Goal: Transaction & Acquisition: Purchase product/service

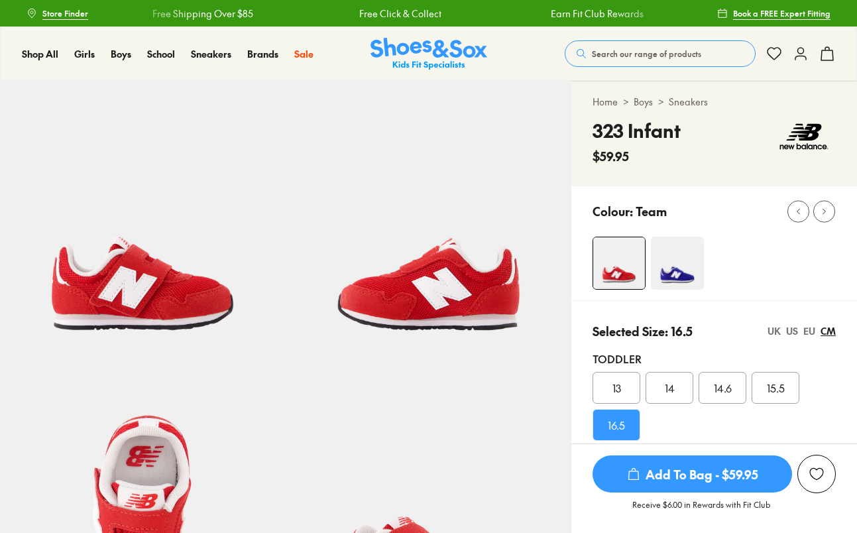
select select "*"
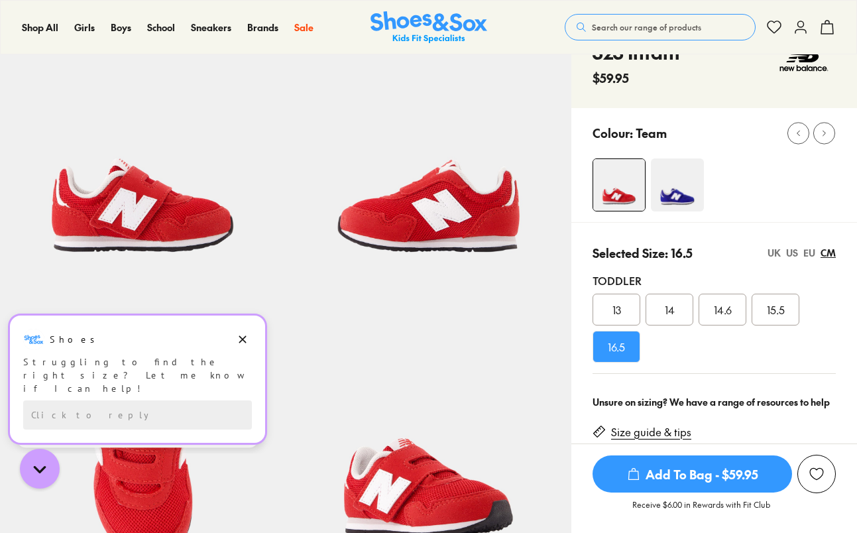
scroll to position [101, 0]
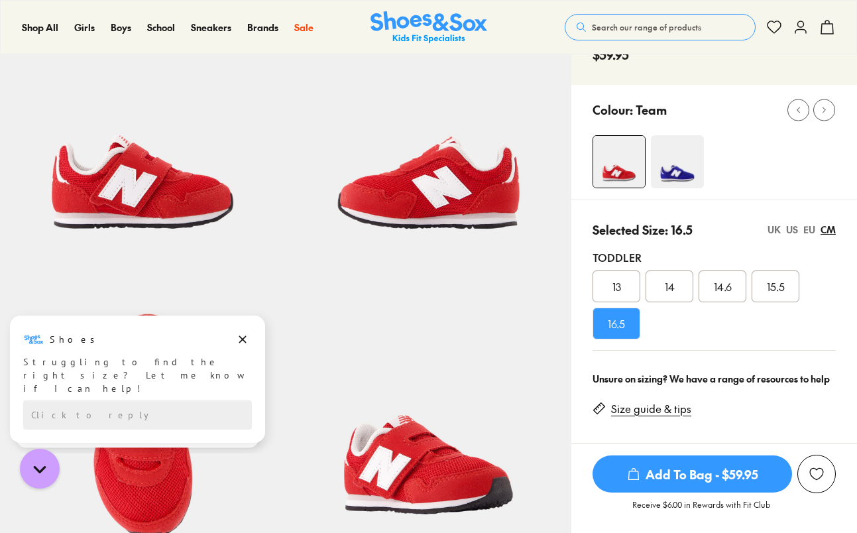
click at [713, 471] on span "Add To Bag - $59.95" at bounding box center [691, 473] width 199 height 37
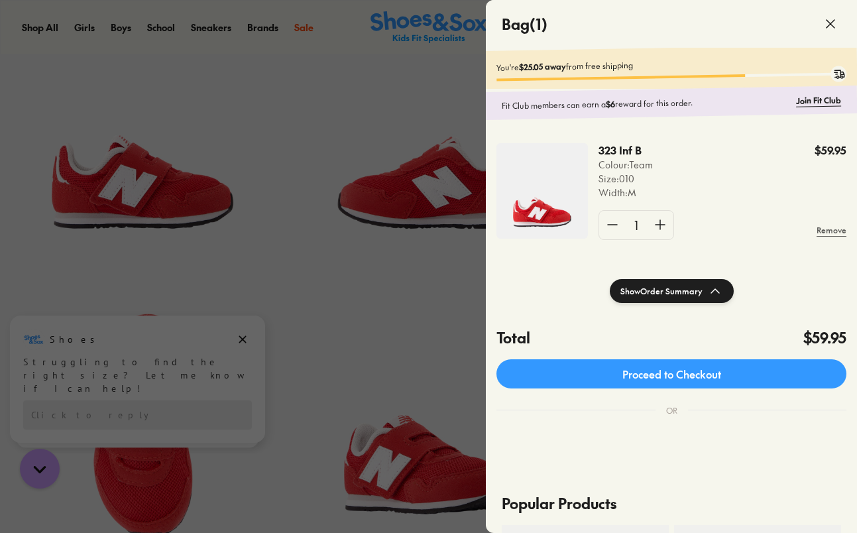
click at [340, 305] on div at bounding box center [428, 266] width 857 height 533
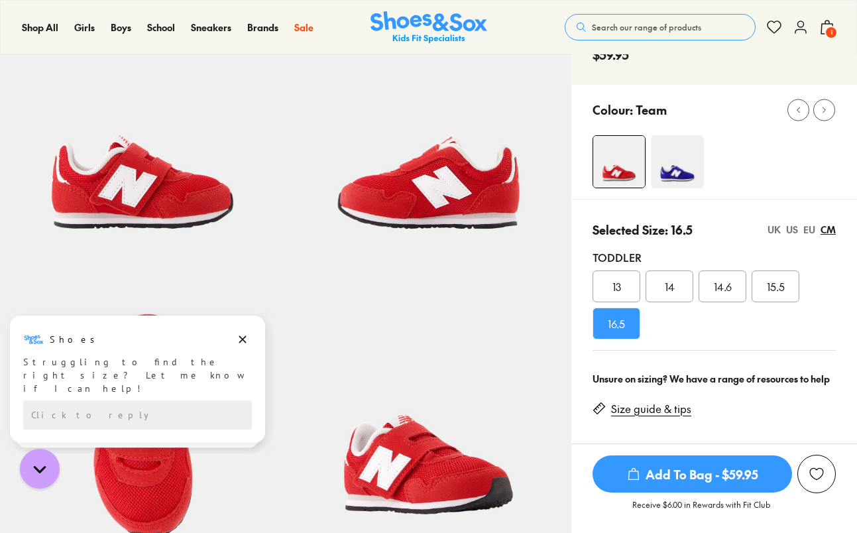
click at [795, 231] on div "US" at bounding box center [792, 230] width 12 height 14
click at [775, 231] on div "UK" at bounding box center [773, 230] width 13 height 14
click at [791, 229] on div "US" at bounding box center [792, 230] width 12 height 14
click at [702, 474] on span "Add To Bag - $59.95" at bounding box center [691, 473] width 199 height 37
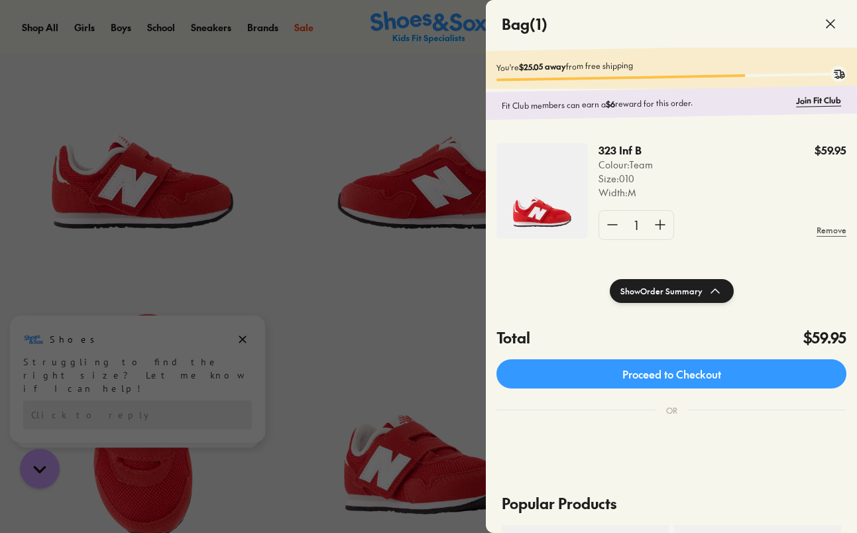
click at [832, 24] on icon at bounding box center [830, 24] width 16 height 16
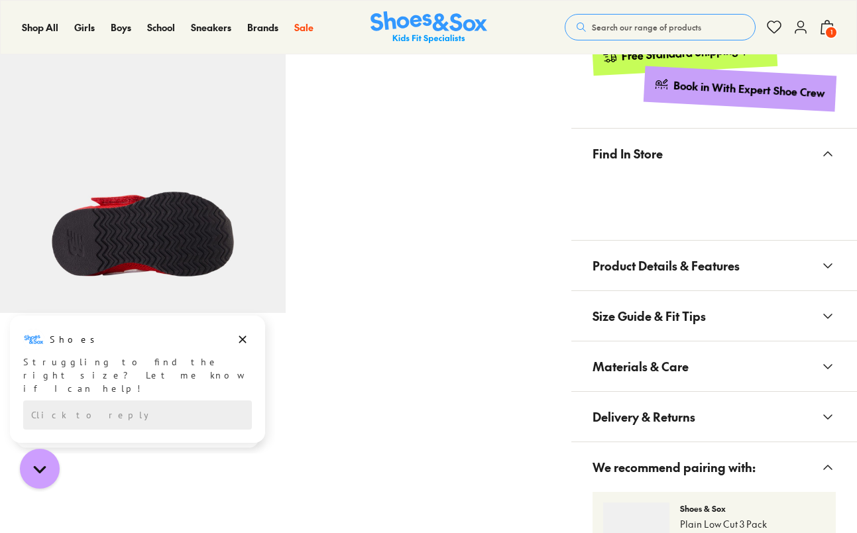
scroll to position [642, 0]
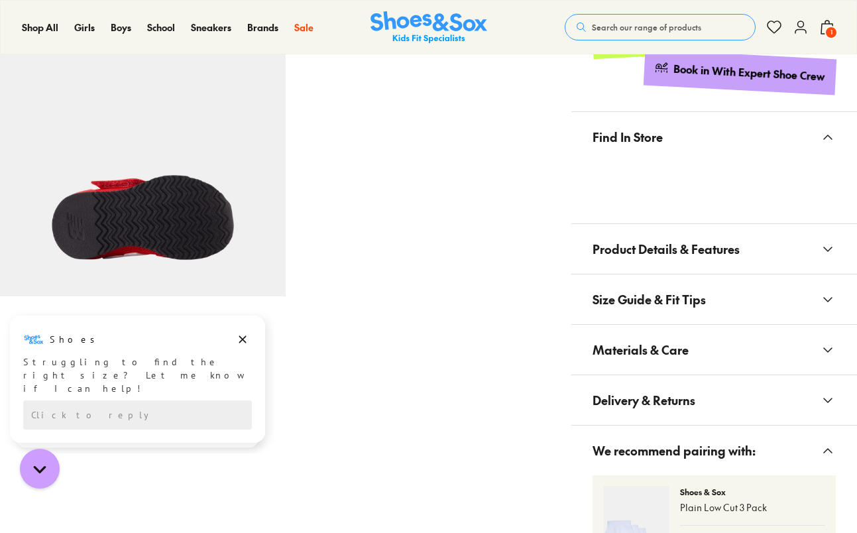
click at [826, 298] on icon at bounding box center [828, 300] width 16 height 16
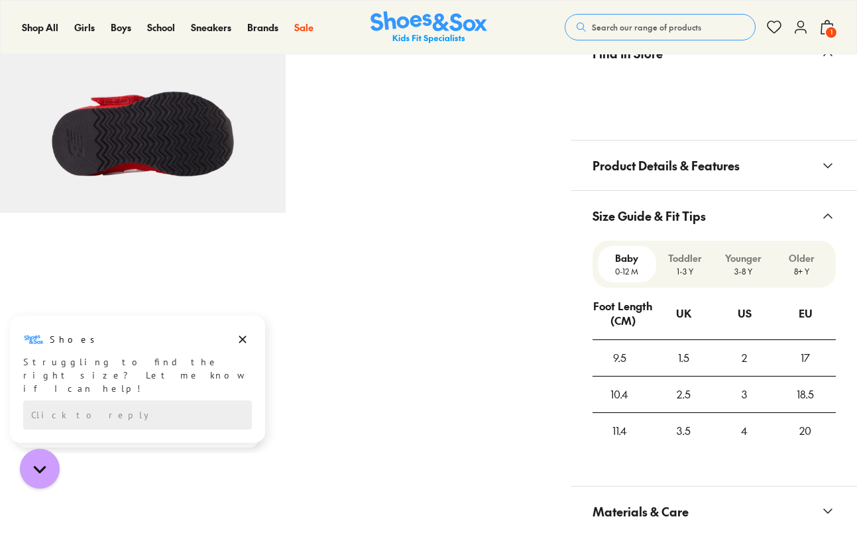
scroll to position [728, 0]
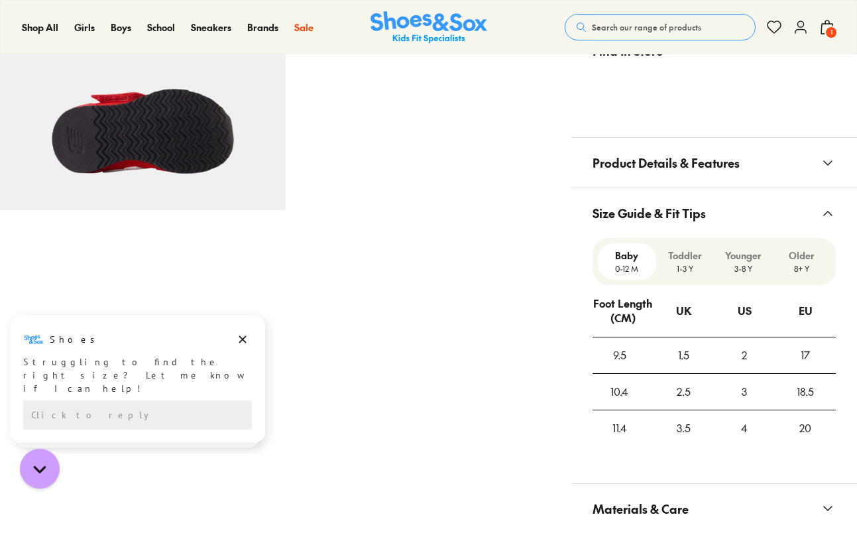
click at [691, 265] on p "1-3 Y" at bounding box center [685, 268] width 48 height 12
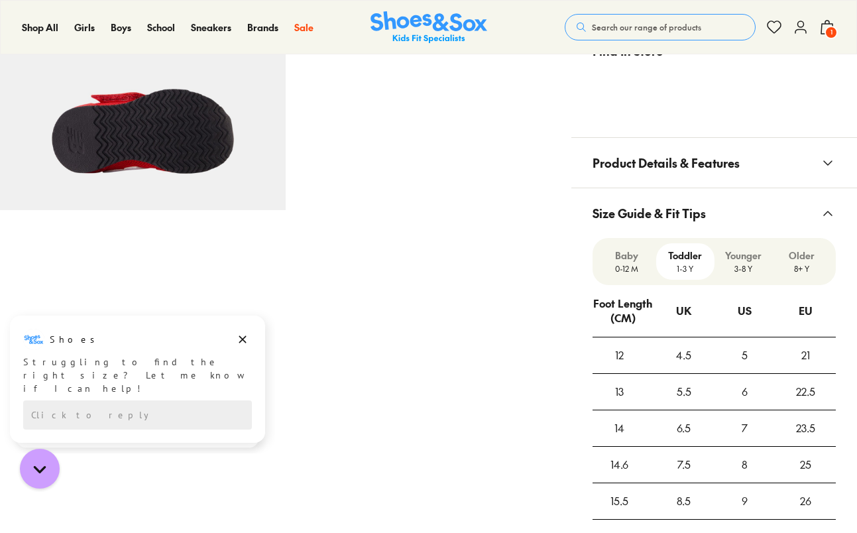
click at [614, 267] on p "0-12 M" at bounding box center [627, 268] width 48 height 12
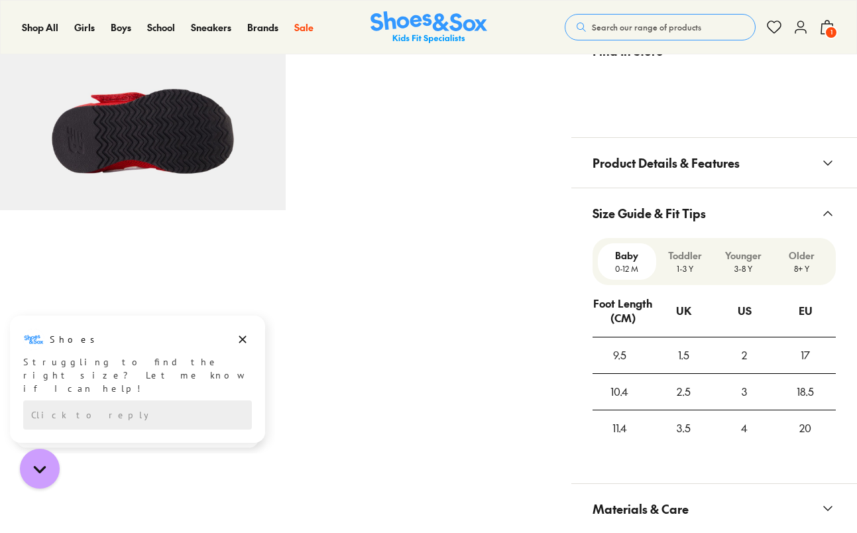
click at [687, 261] on p "Toddler" at bounding box center [685, 256] width 48 height 14
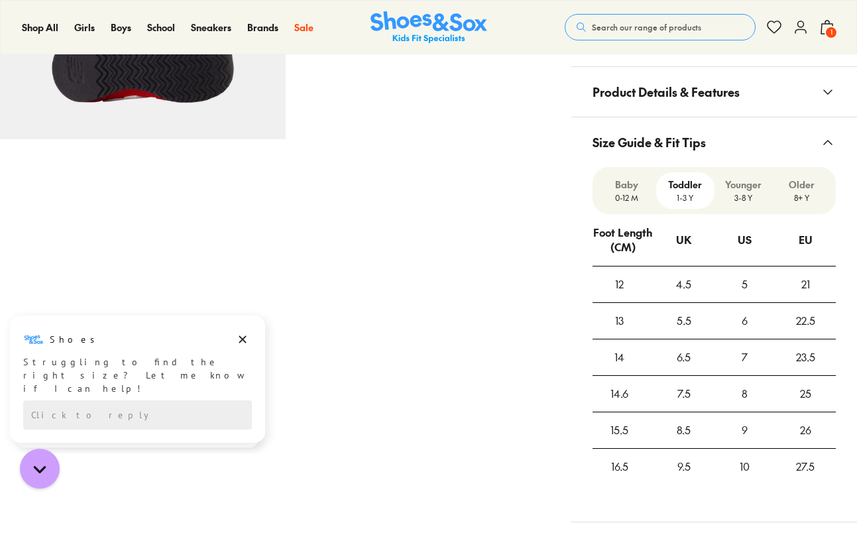
scroll to position [799, 0]
click at [741, 190] on p "Younger" at bounding box center [744, 184] width 48 height 14
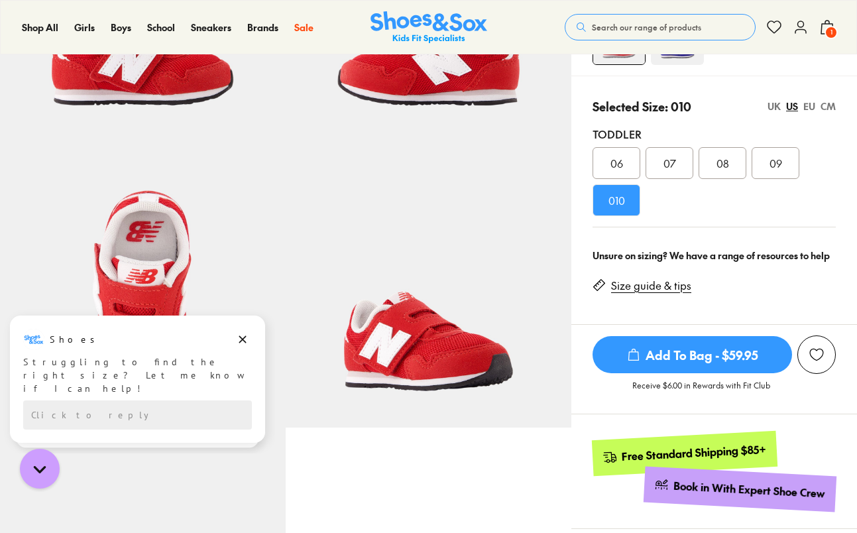
scroll to position [154, 0]
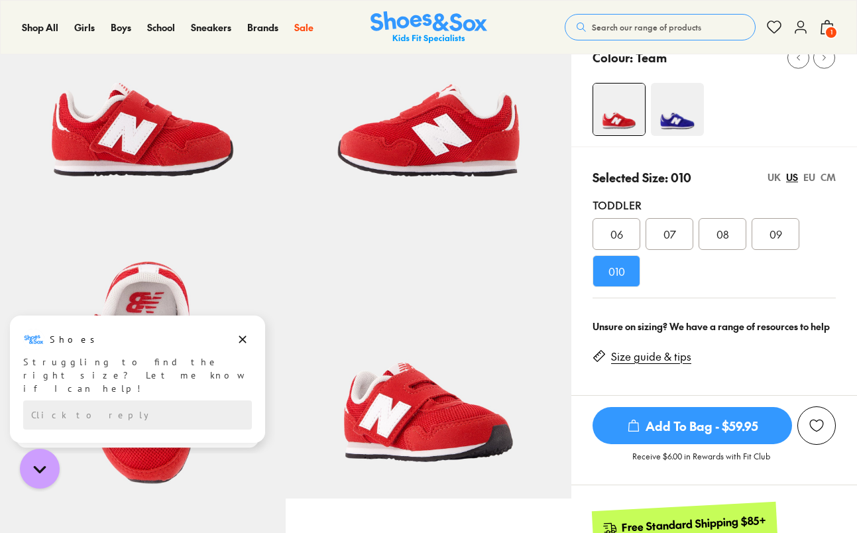
click at [831, 30] on span "1" at bounding box center [830, 32] width 13 height 13
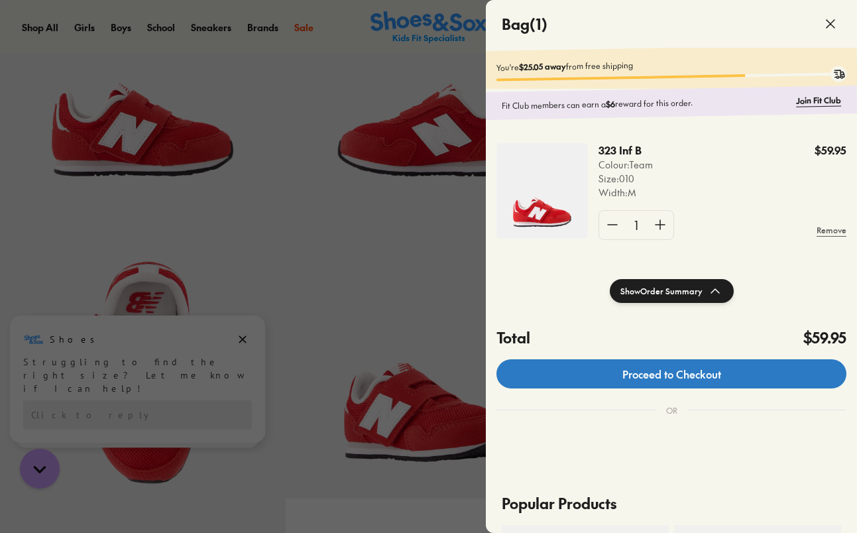
click at [665, 378] on link "Proceed to Checkout" at bounding box center [671, 373] width 350 height 29
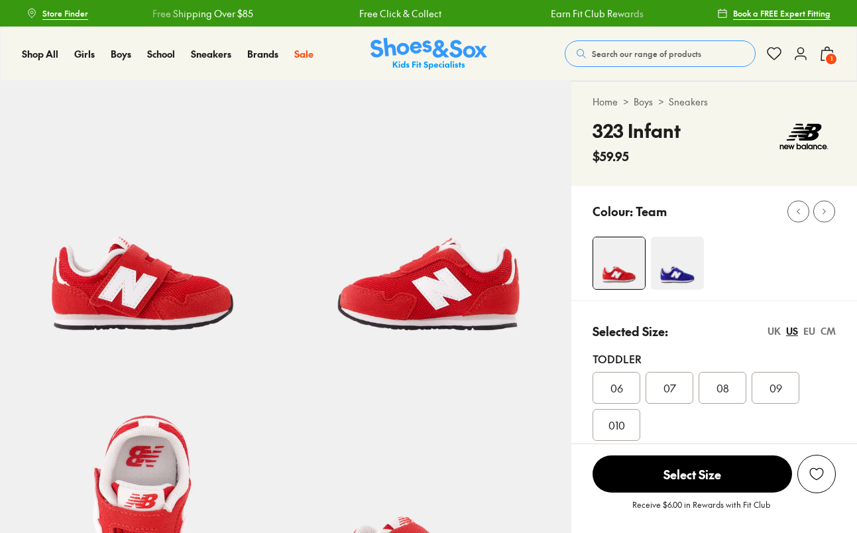
select select "*"
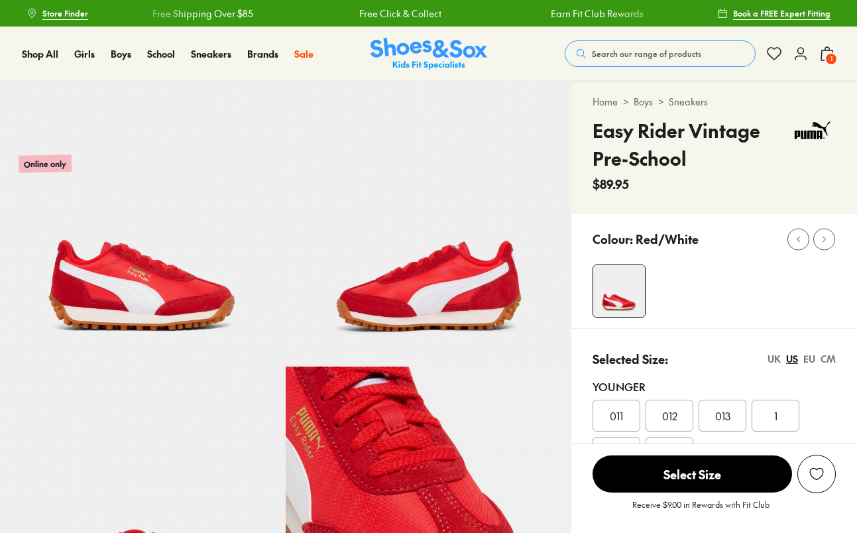
select select "*"
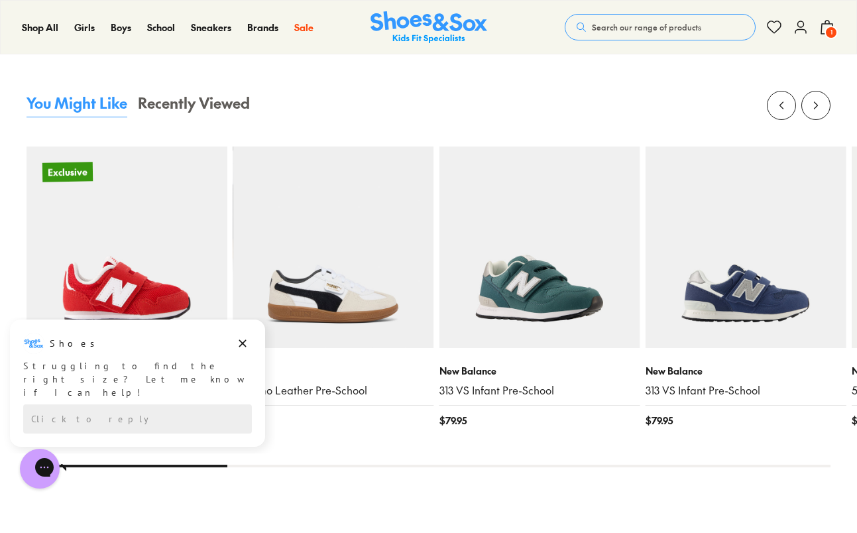
click at [521, 390] on link "313 VS Infant Pre-School" at bounding box center [539, 390] width 201 height 15
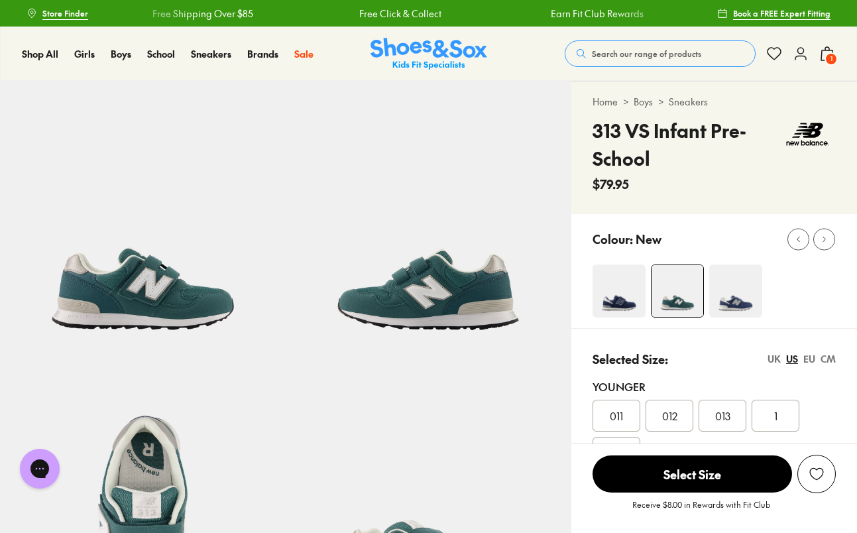
select select "*"
click at [745, 305] on img at bounding box center [735, 290] width 53 height 53
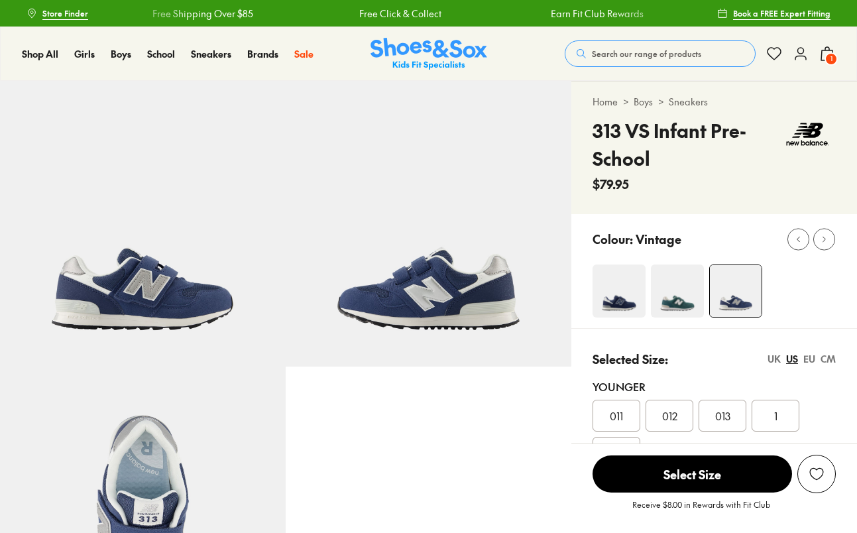
select select "*"
click at [626, 304] on img at bounding box center [618, 290] width 53 height 53
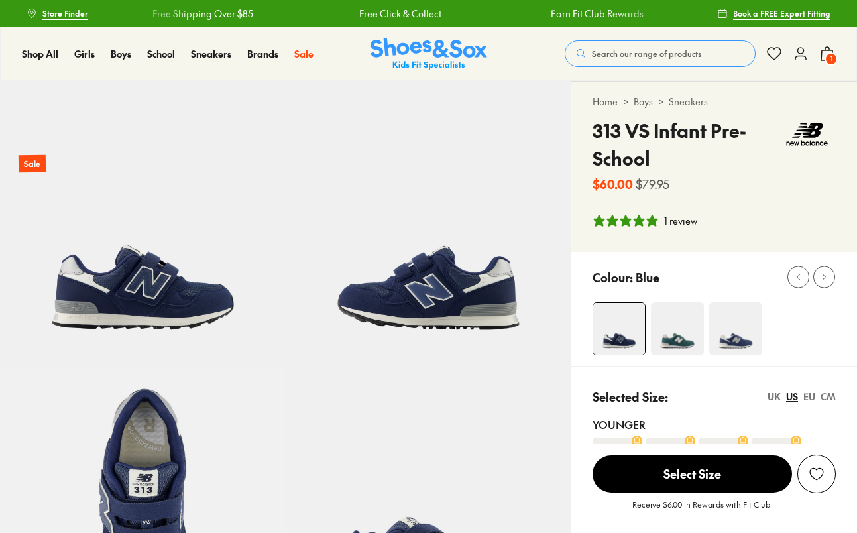
select select "*"
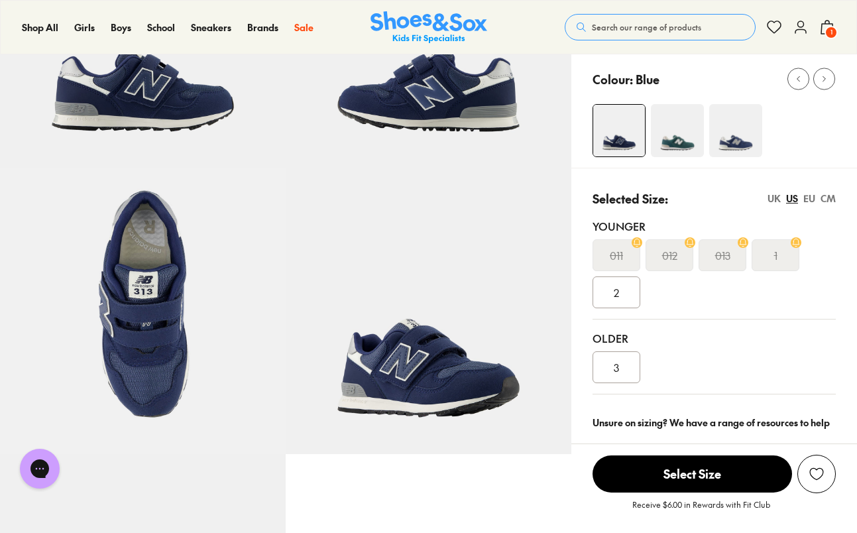
scroll to position [227, 0]
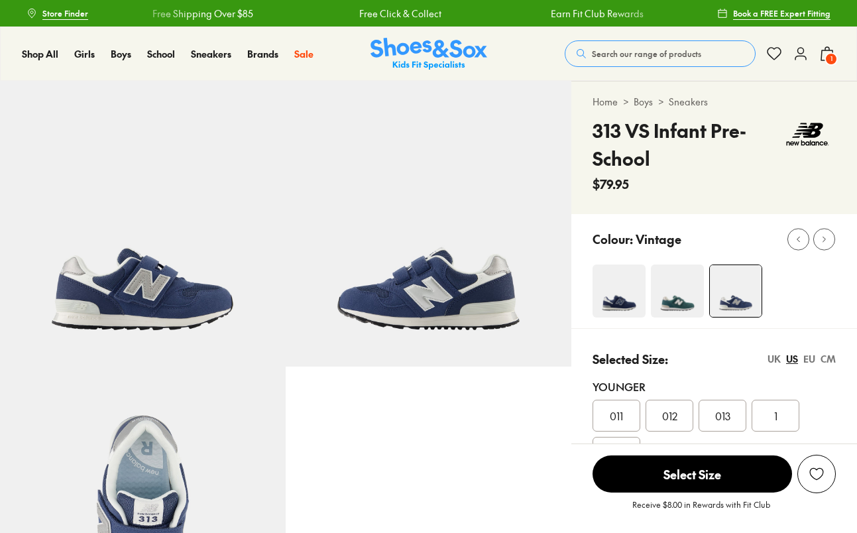
select select "*"
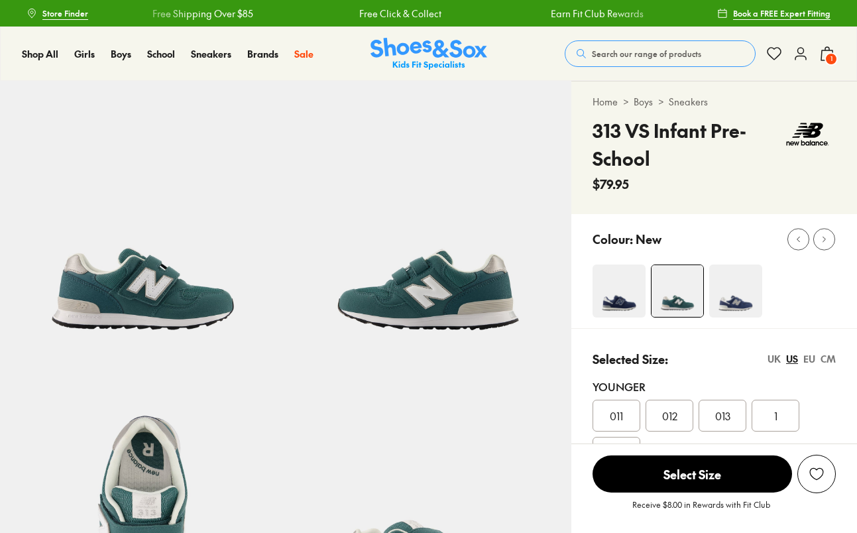
select select "*"
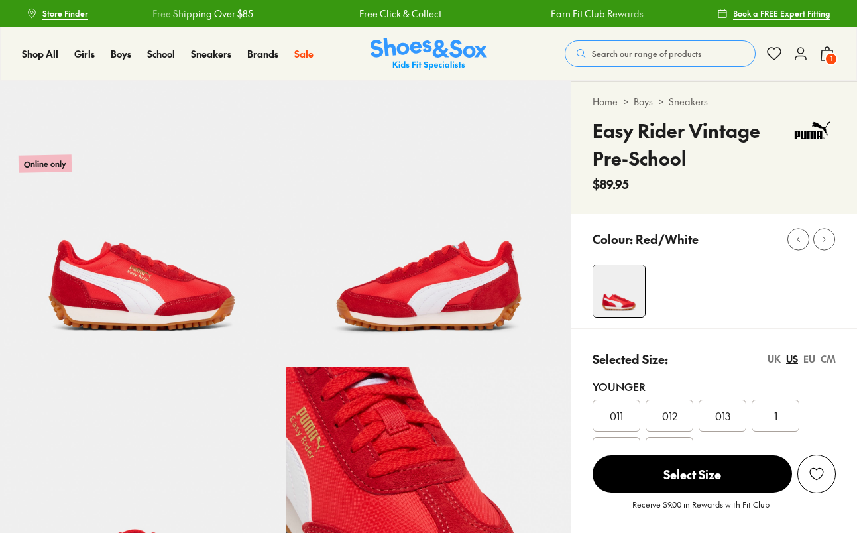
select select "*"
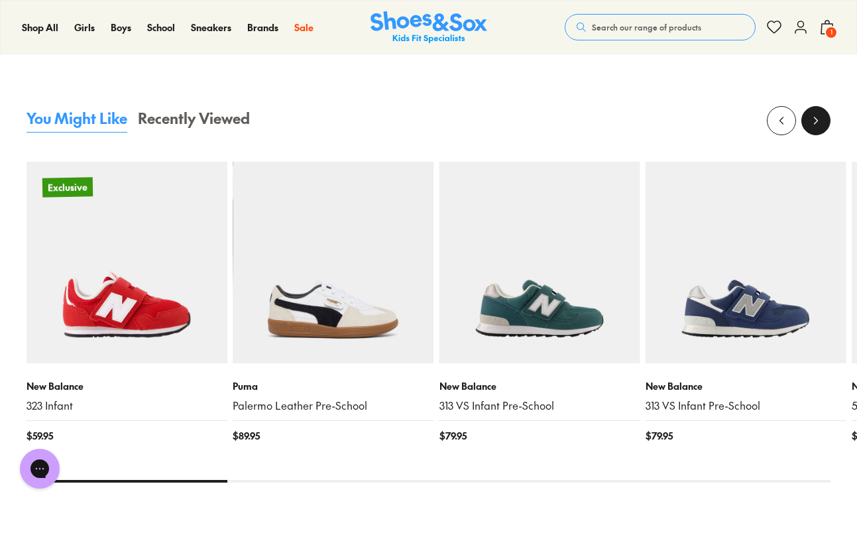
click at [817, 117] on icon at bounding box center [815, 120] width 13 height 13
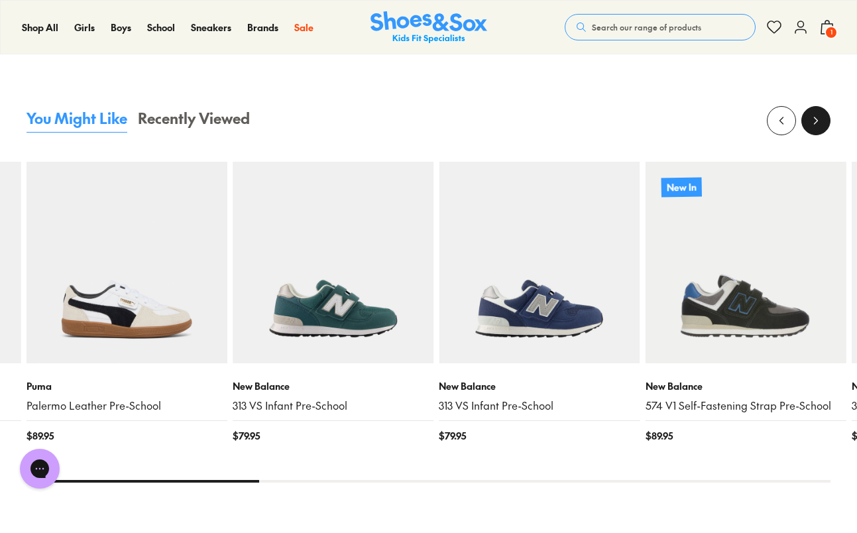
click at [817, 117] on icon at bounding box center [815, 120] width 13 height 13
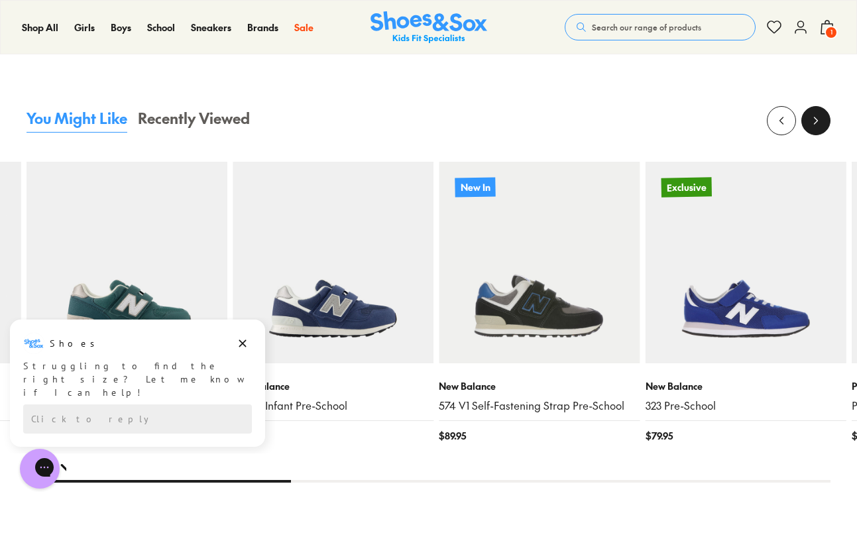
click at [817, 117] on icon at bounding box center [815, 120] width 13 height 13
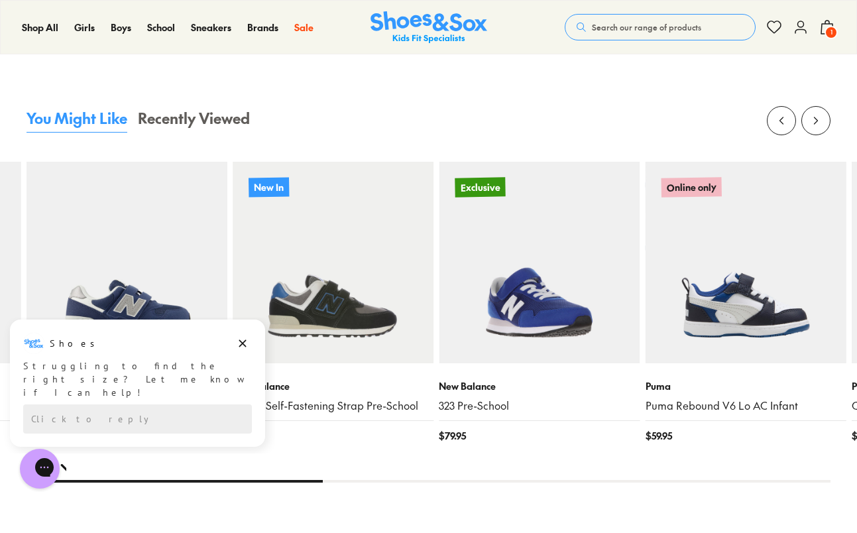
click at [567, 315] on img at bounding box center [539, 262] width 201 height 201
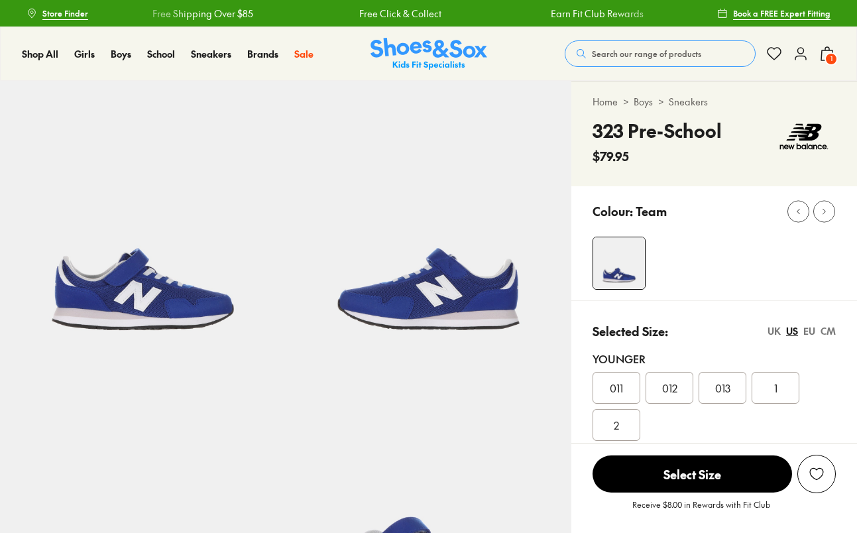
select select "*"
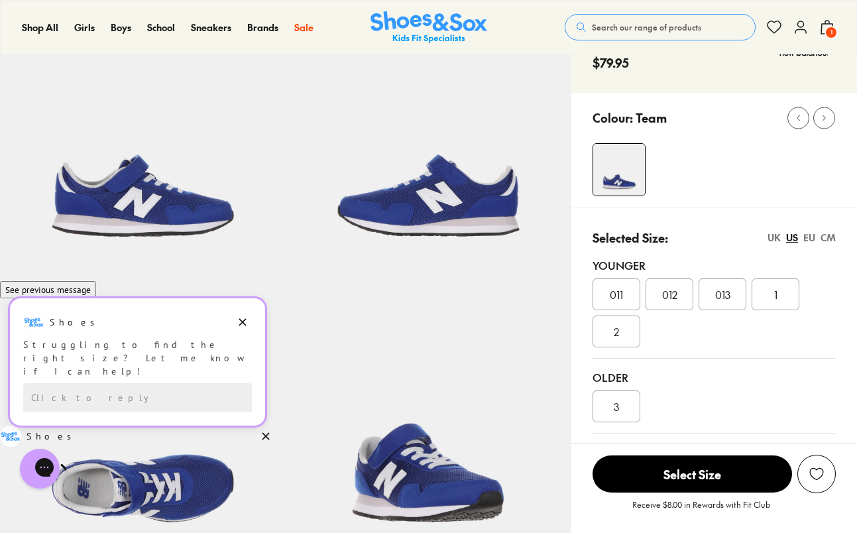
scroll to position [172, 0]
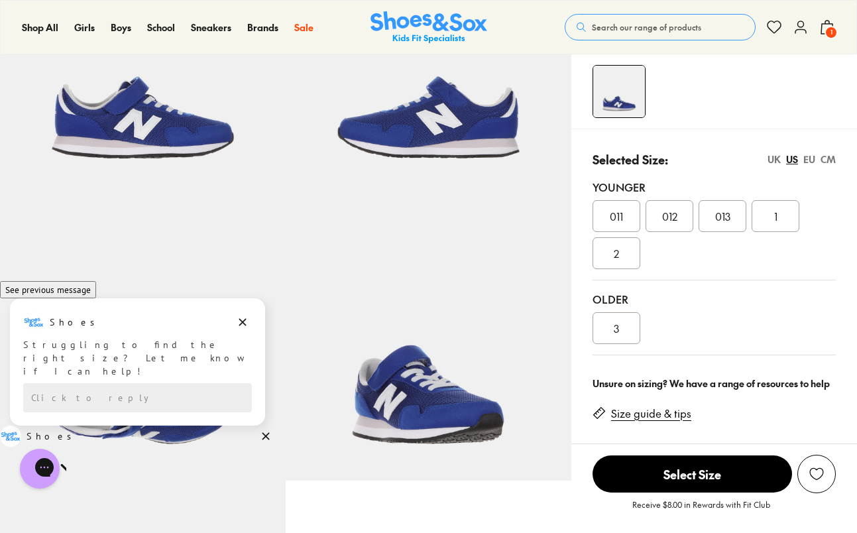
click at [809, 160] on div "EU" at bounding box center [809, 159] width 12 height 14
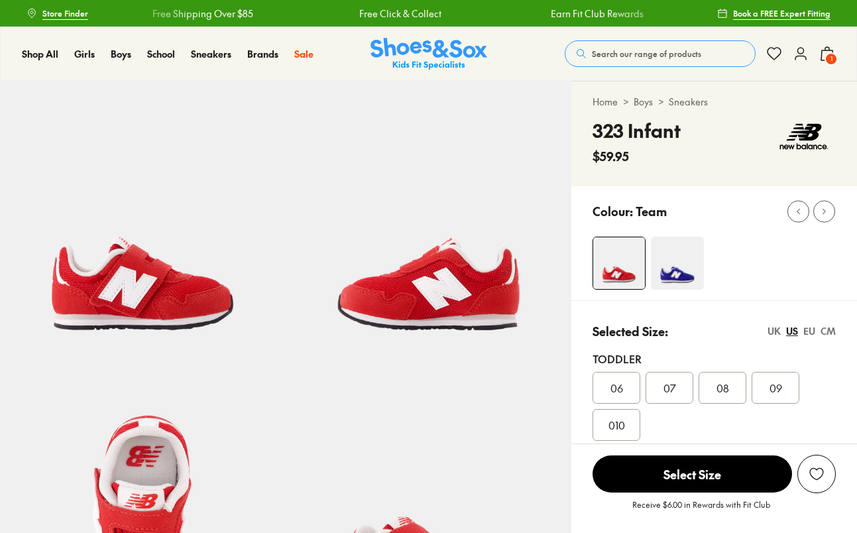
select select "*"
